Goal: Navigation & Orientation: Find specific page/section

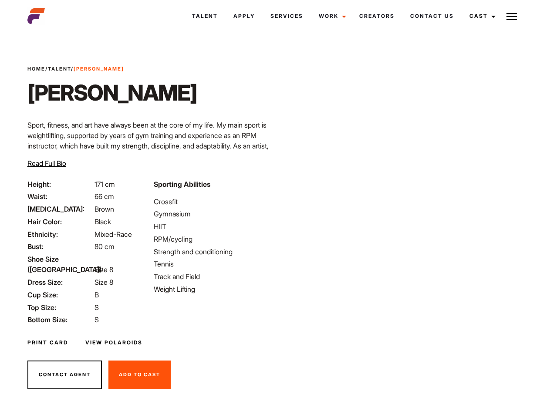
click at [480, 16] on link "Cast" at bounding box center [481, 16] width 39 height 24
click at [512, 16] on img at bounding box center [511, 16] width 10 height 10
click at [480, 16] on link "Cast" at bounding box center [481, 16] width 39 height 24
click at [512, 16] on img at bounding box center [511, 16] width 10 height 10
